Goal: Find specific page/section: Find specific page/section

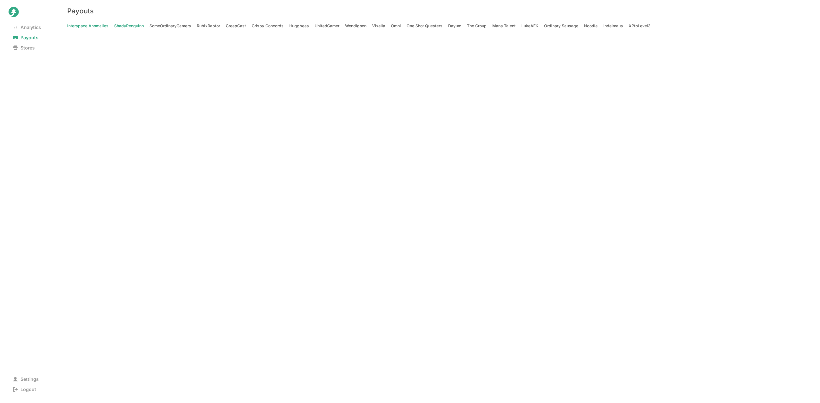
click at [122, 25] on span "ShadyPenguinn" at bounding box center [129, 26] width 30 height 8
click at [26, 26] on span "Analytics" at bounding box center [27, 27] width 37 height 8
click at [136, 26] on span "ShadyPenguinn" at bounding box center [129, 26] width 30 height 8
click at [114, 25] on span "ShadyPenguinn" at bounding box center [129, 26] width 30 height 8
click at [125, 23] on span "ShadyPenguinn" at bounding box center [129, 26] width 30 height 8
